Goal: Task Accomplishment & Management: Use online tool/utility

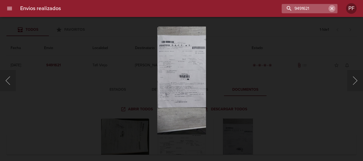
click at [333, 9] on icon "button" at bounding box center [331, 8] width 5 height 5
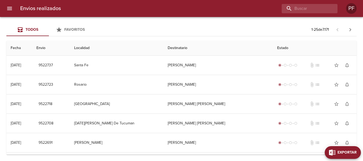
click at [355, 152] on span "Exportar" at bounding box center [346, 153] width 19 height 7
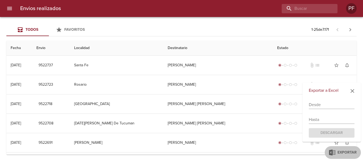
click at [316, 105] on input "text" at bounding box center [332, 105] width 46 height 8
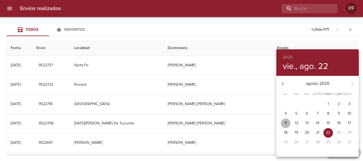
click at [285, 123] on p "11" at bounding box center [285, 123] width 3 height 5
type input "[DATE]"
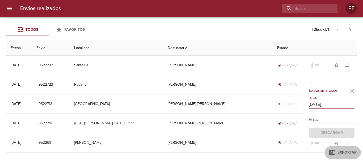
click at [323, 116] on input "text" at bounding box center [332, 120] width 46 height 8
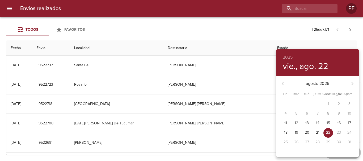
click at [330, 133] on p "22" at bounding box center [328, 132] width 4 height 5
type input "[DATE]"
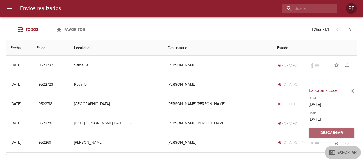
click at [331, 133] on span "Descargar" at bounding box center [331, 133] width 37 height 7
